Goal: Transaction & Acquisition: Subscribe to service/newsletter

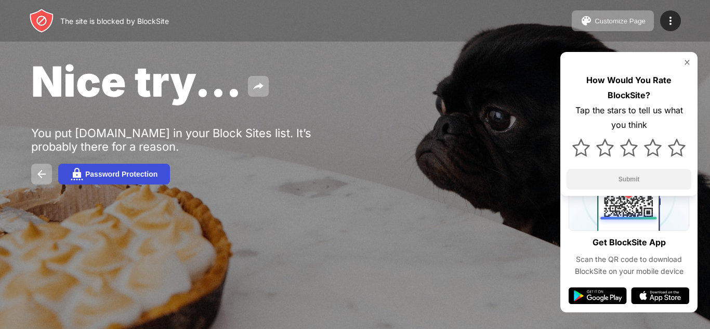
click at [105, 174] on div "Password Protection" at bounding box center [121, 174] width 72 height 8
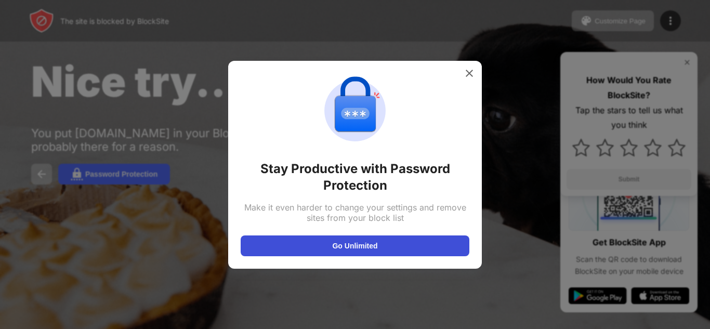
click at [350, 246] on button "Go Unlimited" at bounding box center [355, 245] width 229 height 21
click at [380, 246] on button "Go Unlimited" at bounding box center [355, 245] width 229 height 21
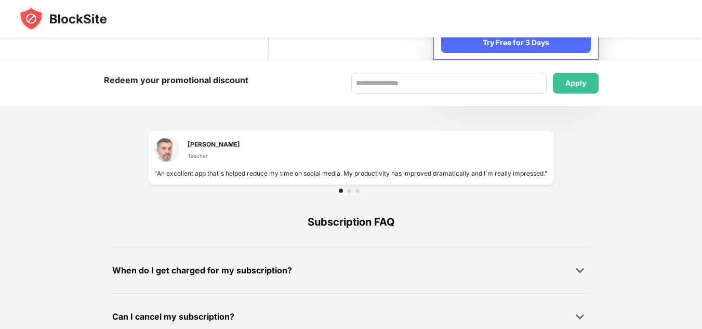
scroll to position [737, 0]
